Goal: Find specific page/section: Find specific page/section

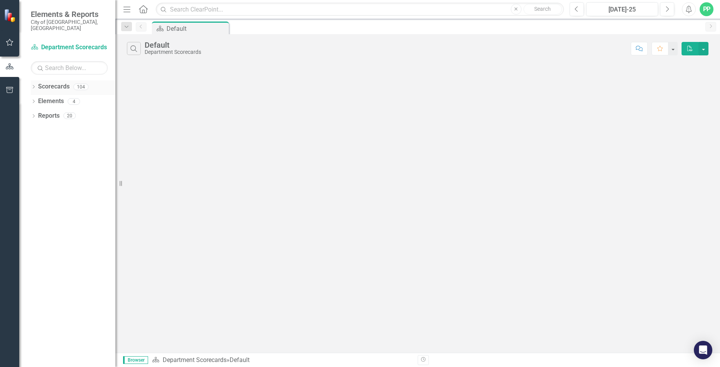
click at [35, 85] on icon "Dropdown" at bounding box center [33, 87] width 5 height 4
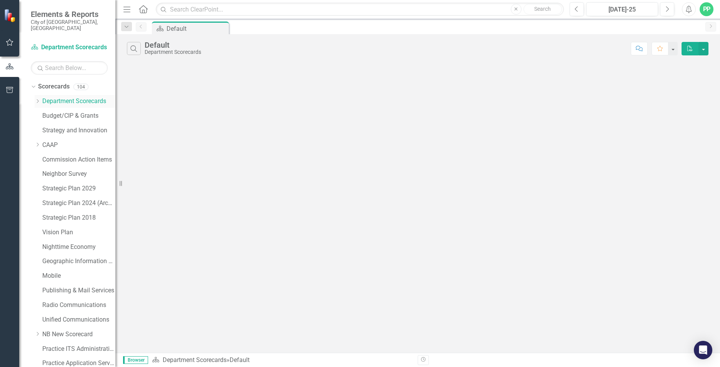
click at [38, 99] on icon "Dropdown" at bounding box center [38, 101] width 6 height 5
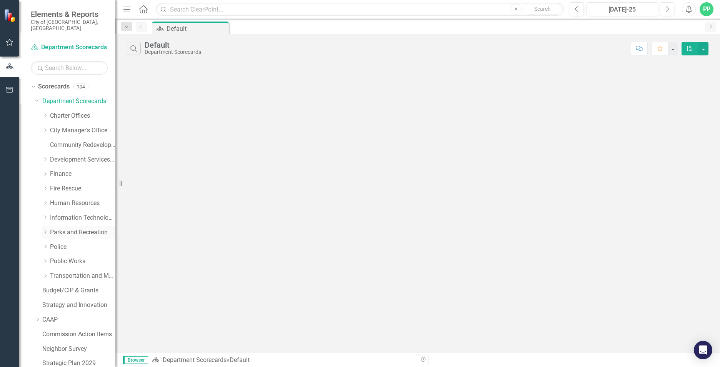
click at [45, 230] on icon at bounding box center [46, 232] width 2 height 4
click at [77, 330] on link "Sanitation" at bounding box center [87, 334] width 58 height 9
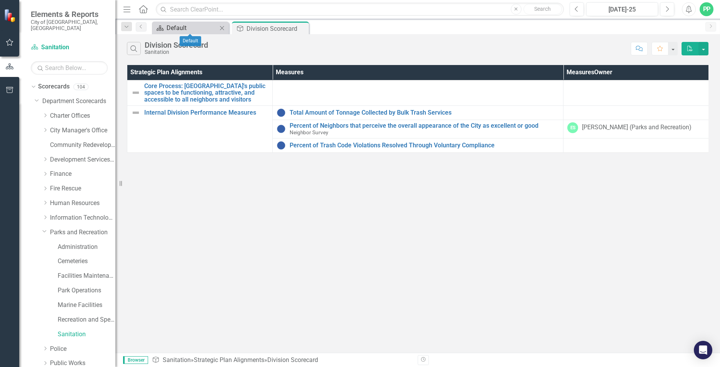
click at [203, 29] on div "Default" at bounding box center [192, 28] width 51 height 10
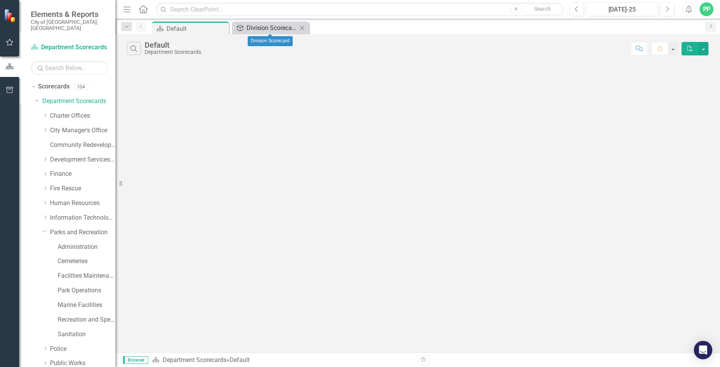
click at [262, 30] on div "Division Scorecard" at bounding box center [272, 28] width 51 height 10
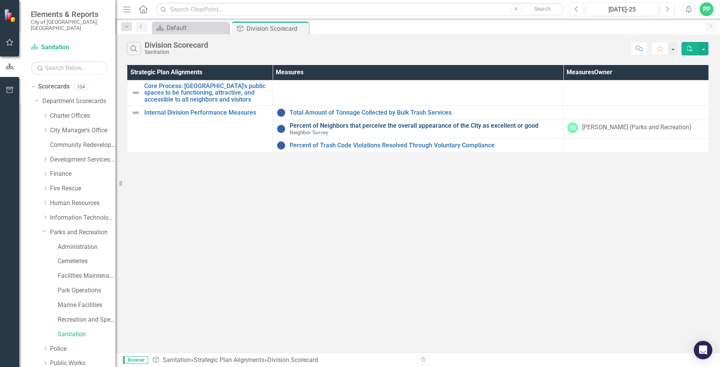
click at [338, 126] on link "Percent of Neighbors that perceive the overall appearance of the City as excell…" at bounding box center [425, 125] width 270 height 7
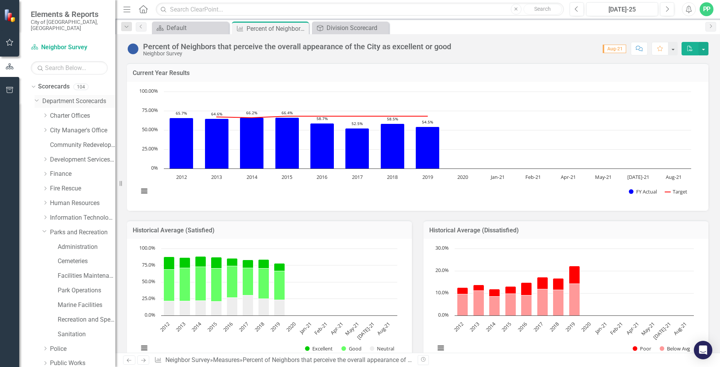
click at [39, 97] on icon "Dropdown" at bounding box center [37, 100] width 5 height 6
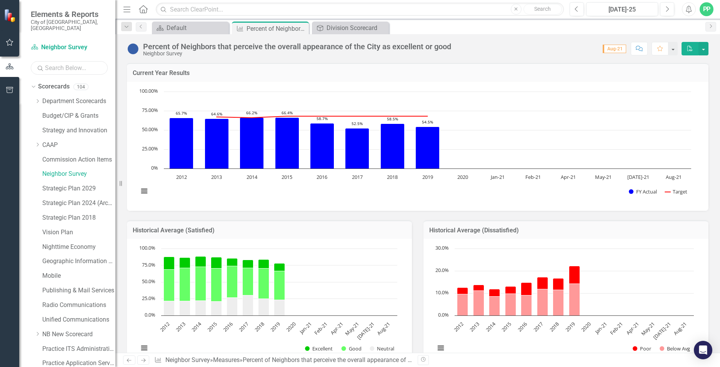
click at [74, 62] on input "text" at bounding box center [69, 67] width 77 height 13
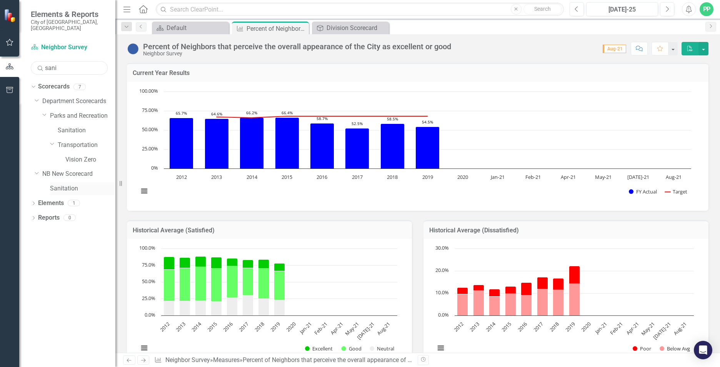
type input "sani"
click at [63, 184] on link "Sanitation" at bounding box center [82, 188] width 65 height 9
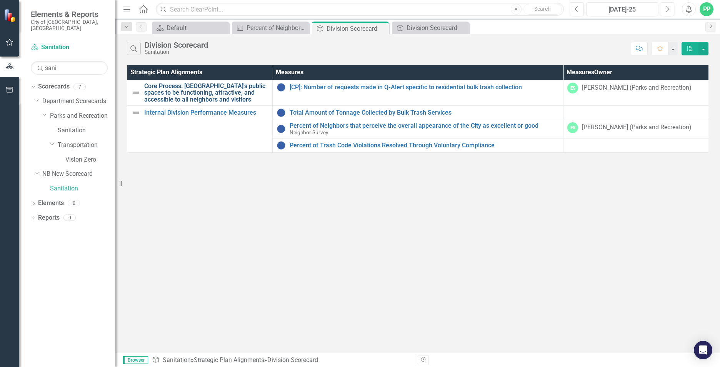
click at [205, 89] on link "Core Process: [GEOGRAPHIC_DATA]'s public spaces to be functioning, attractive, …" at bounding box center [206, 93] width 124 height 20
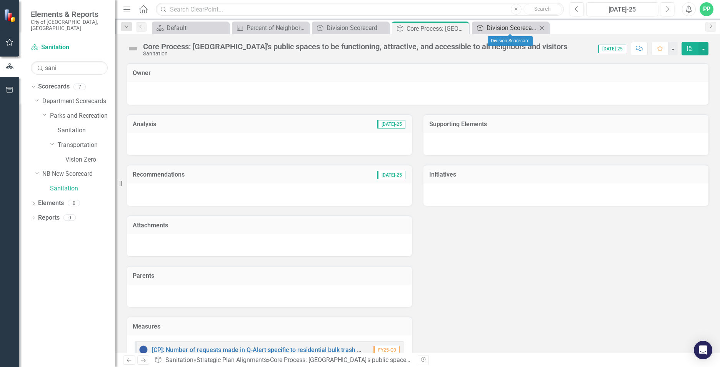
click at [487, 29] on div "Division Scorecard" at bounding box center [512, 28] width 51 height 10
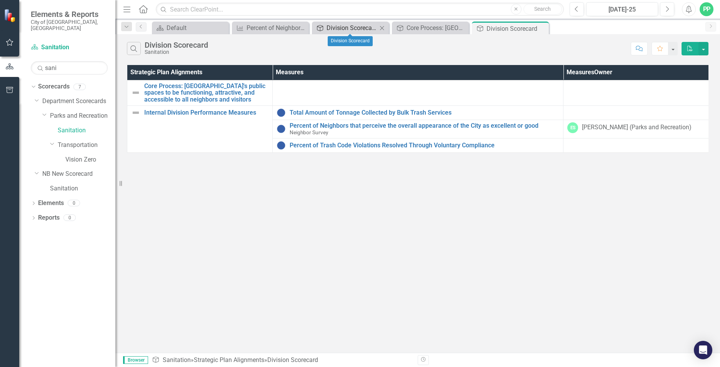
click at [354, 28] on div "Division Scorecard" at bounding box center [352, 28] width 51 height 10
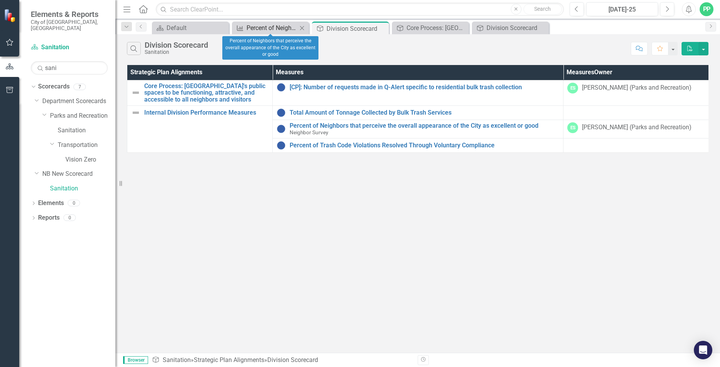
click at [286, 30] on div "Percent of Neighbors that perceive the overall appearance of the City as excell…" at bounding box center [272, 28] width 51 height 10
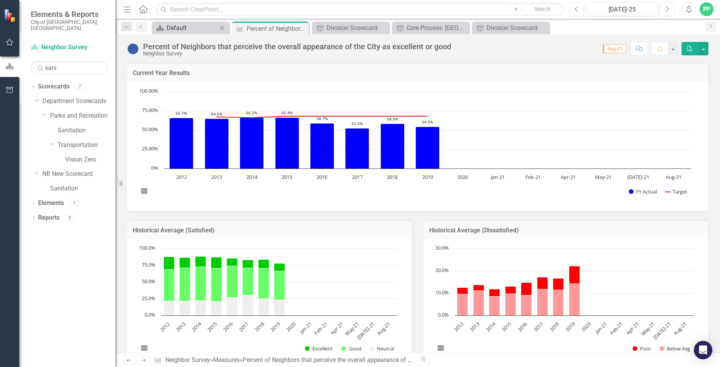
click at [197, 31] on div "Default" at bounding box center [192, 28] width 51 height 10
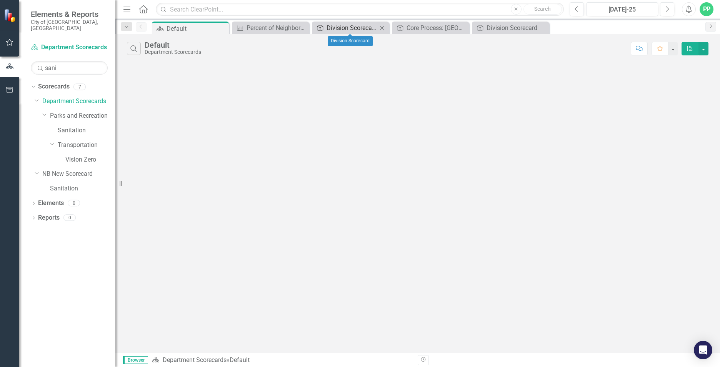
click at [344, 30] on div "Division Scorecard" at bounding box center [352, 28] width 51 height 10
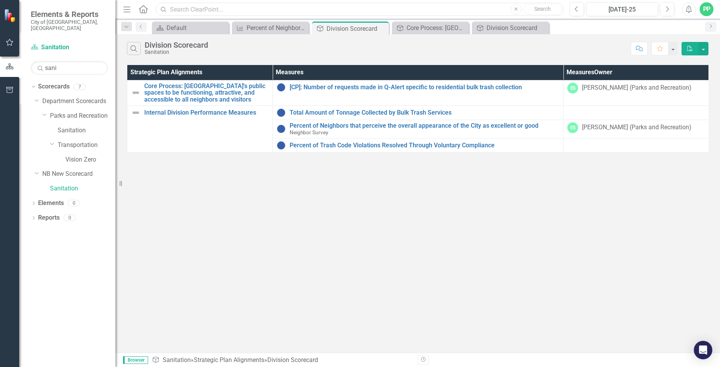
click at [253, 6] on input "text" at bounding box center [360, 9] width 408 height 13
click at [270, 10] on input "public places clearing" at bounding box center [360, 9] width 408 height 13
click at [222, 9] on input "public places clearing" at bounding box center [360, 9] width 408 height 13
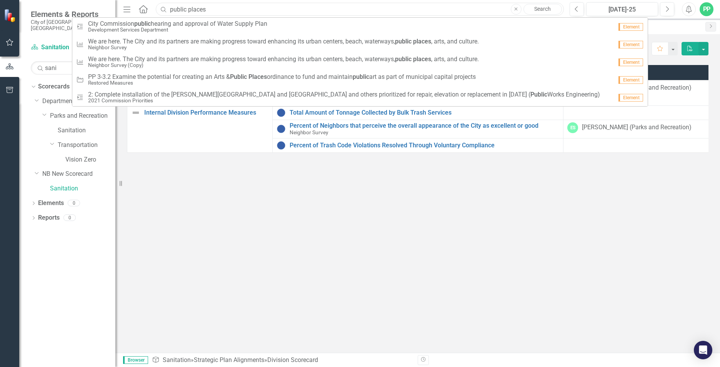
type input "public places"
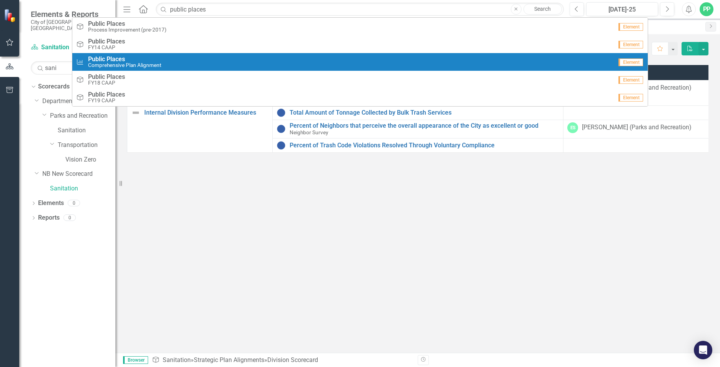
click at [146, 60] on span "Public Places" at bounding box center [124, 59] width 73 height 7
